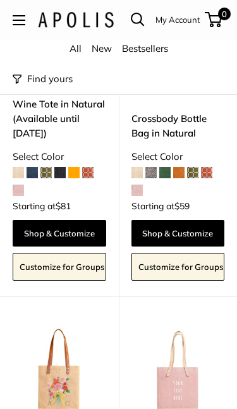
scroll to position [514, 0]
click at [46, 175] on span at bounding box center [45, 172] width 11 height 11
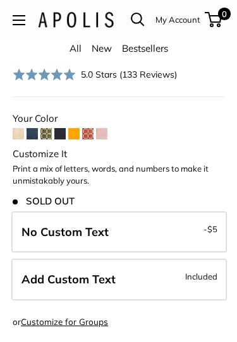
scroll to position [372, 0]
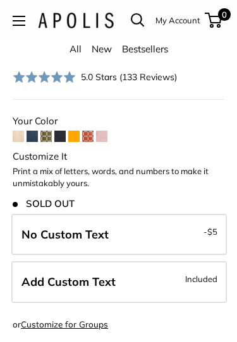
click at [87, 138] on span at bounding box center [87, 136] width 11 height 11
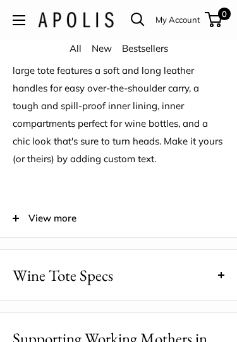
scroll to position [1173, 0]
